Goal: Information Seeking & Learning: Learn about a topic

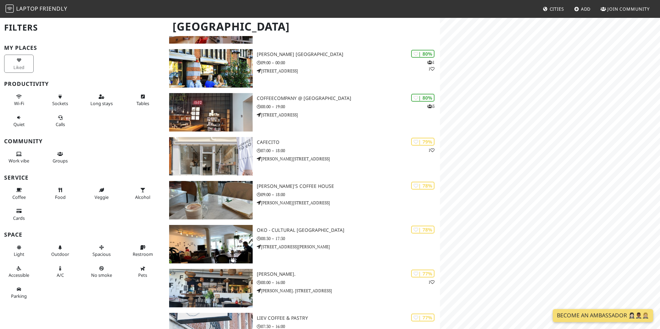
scroll to position [660, 0]
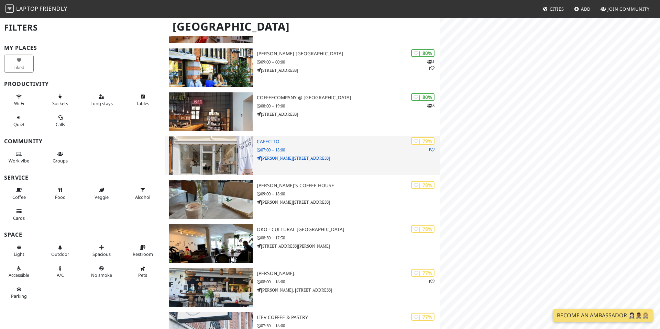
click at [261, 158] on p "Van Baerlestraat 83" at bounding box center [348, 158] width 183 height 7
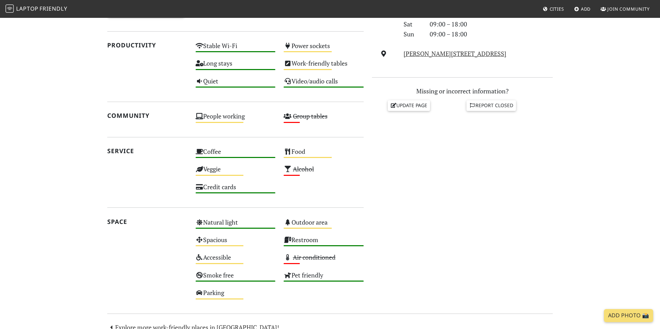
scroll to position [325, 0]
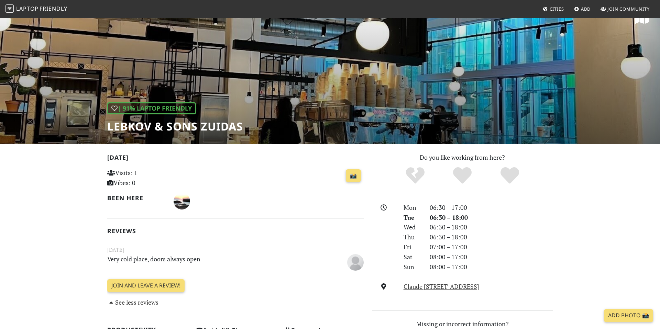
click at [318, 209] on div at bounding box center [269, 201] width 191 height 17
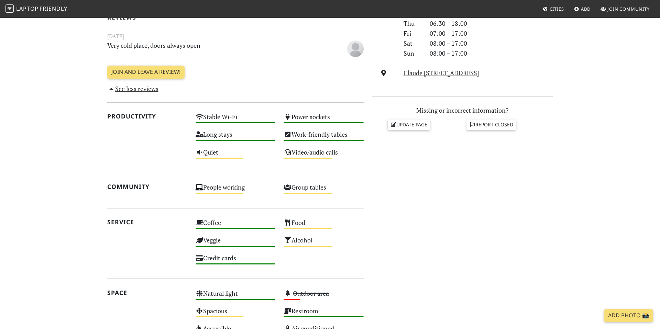
scroll to position [235, 0]
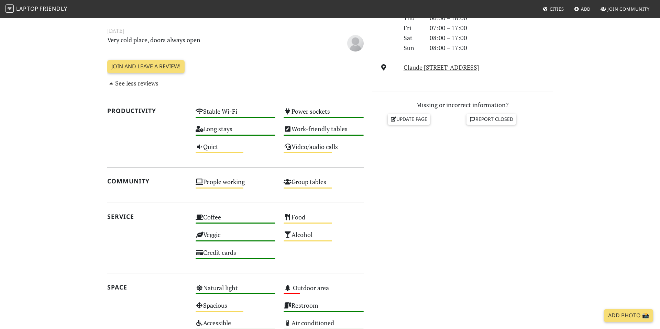
click at [446, 253] on div "Do you like working from here? Mon 06:30 – 17:00 Tue 06:30 – 18:00 Wed 06:30 – …" at bounding box center [462, 152] width 189 height 438
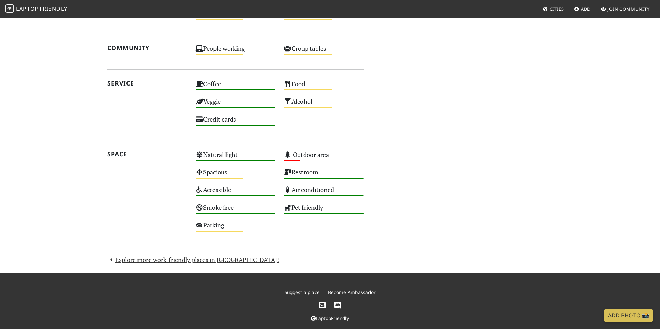
scroll to position [377, 0]
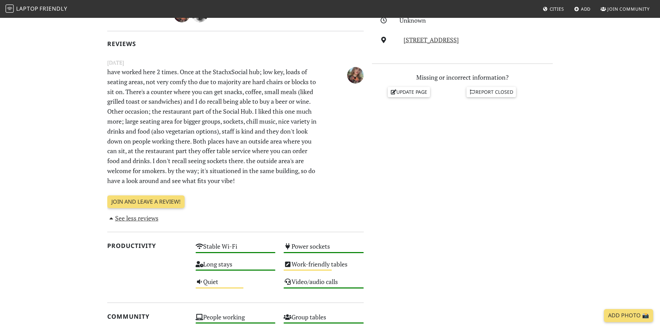
scroll to position [213, 0]
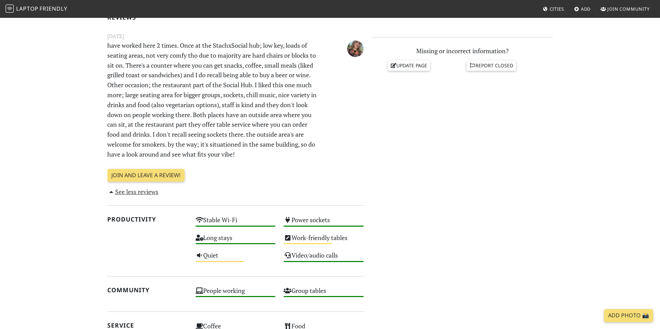
click at [456, 249] on div "Do you like working from here? Unknown Wibautstraat 129, 1091 GL, Amsterdam Mis…" at bounding box center [462, 209] width 189 height 541
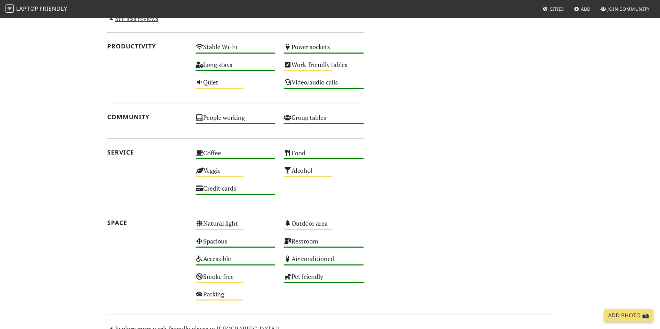
scroll to position [411, 0]
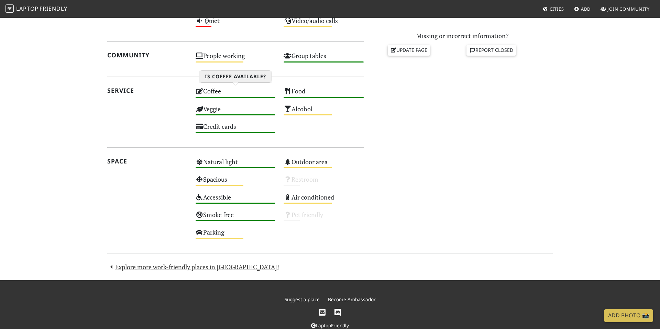
scroll to position [320, 0]
